Goal: Find specific page/section: Find specific page/section

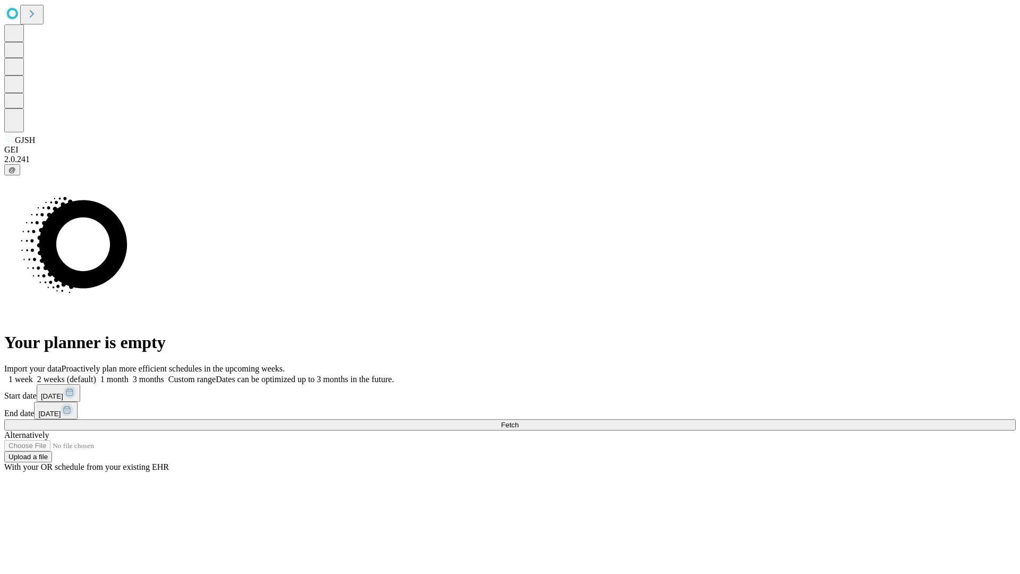
click at [518, 421] on span "Fetch" at bounding box center [510, 425] width 18 height 8
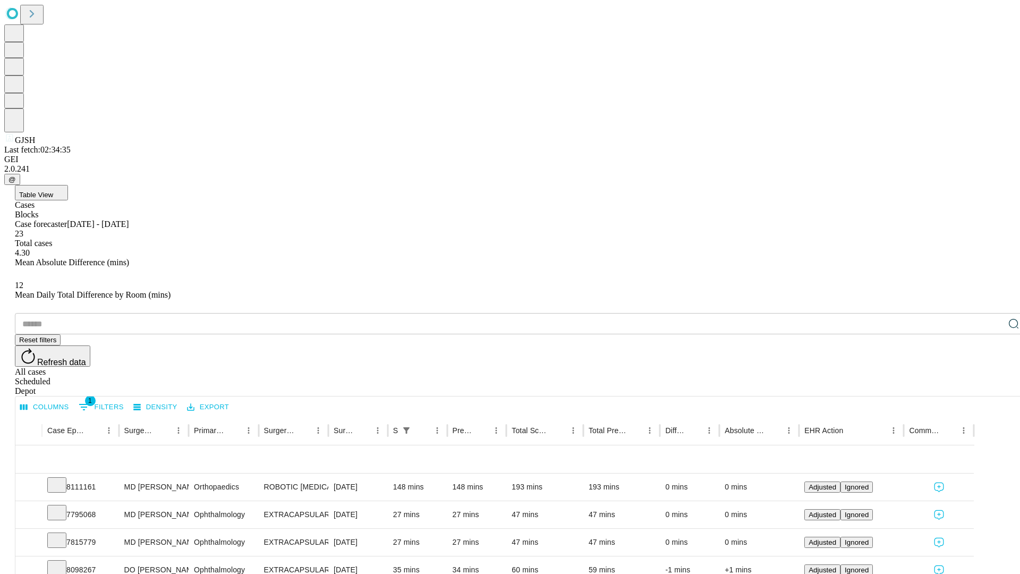
scroll to position [35, 0]
click at [62, 479] on icon at bounding box center [57, 484] width 11 height 11
